Goal: Find specific page/section: Find specific page/section

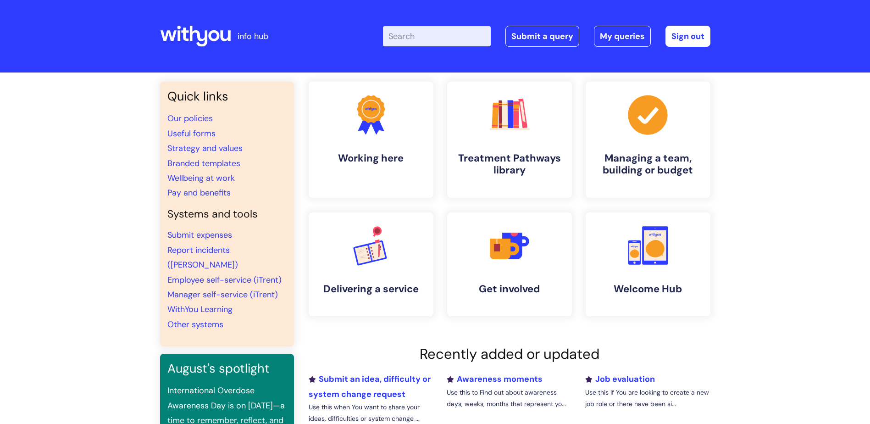
click at [432, 32] on input "Enter your search term here..." at bounding box center [437, 36] width 108 height 20
type input "brand centre"
click button "Search" at bounding box center [0, 0] width 0 height 0
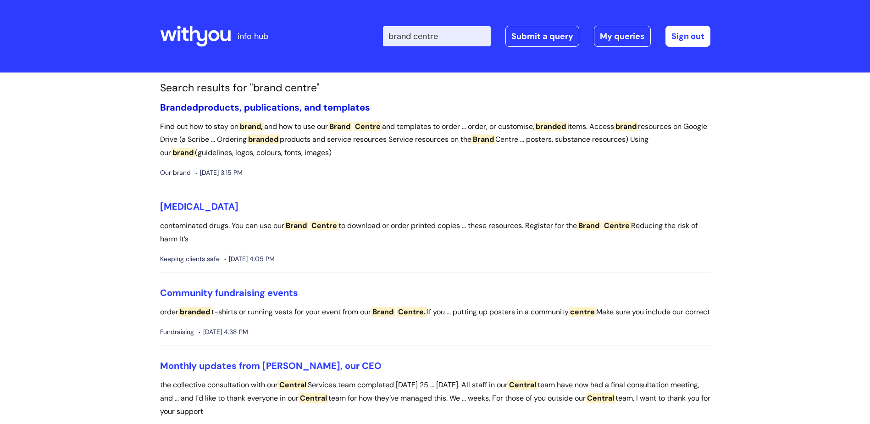
click at [239, 105] on link "Branded products, publications, and templates" at bounding box center [265, 107] width 210 height 12
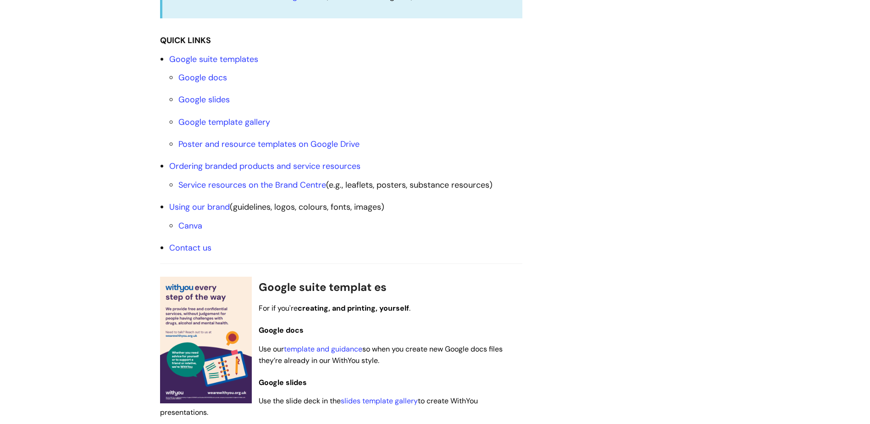
scroll to position [321, 0]
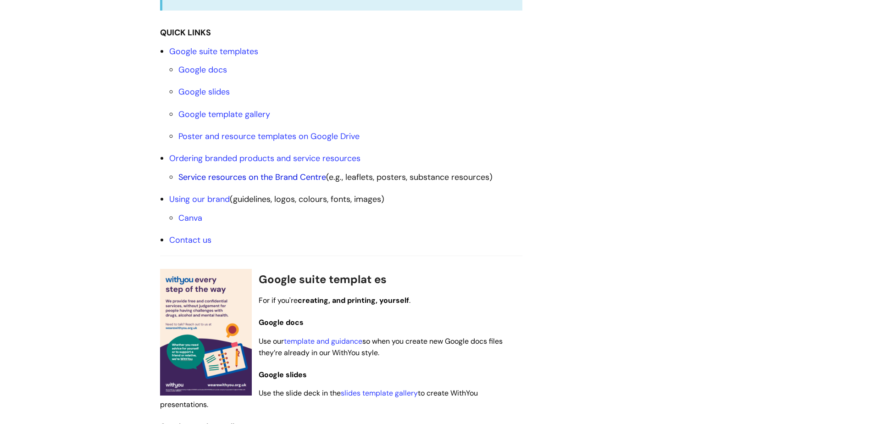
click at [227, 176] on link "Service resources on the Brand Centre" at bounding box center [252, 177] width 148 height 11
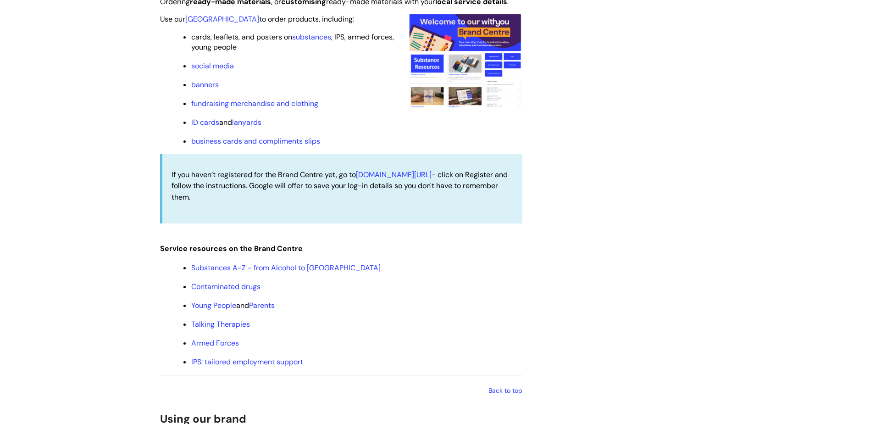
scroll to position [883, 0]
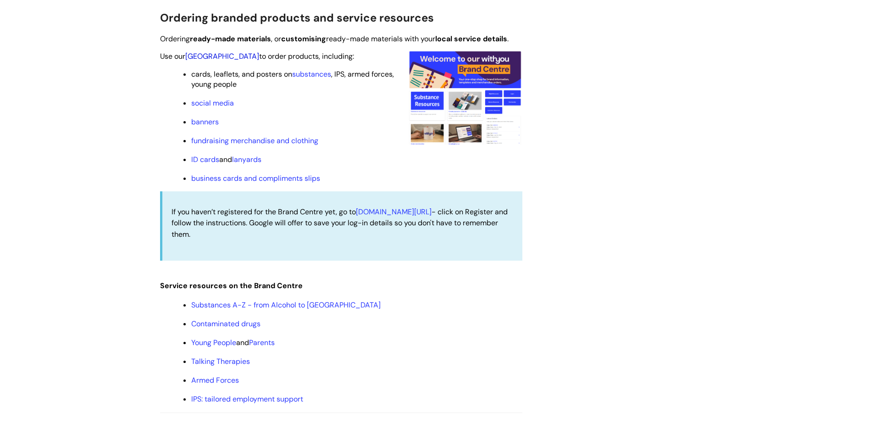
click at [221, 58] on link "[GEOGRAPHIC_DATA]" at bounding box center [222, 56] width 74 height 10
